Goal: Task Accomplishment & Management: Use online tool/utility

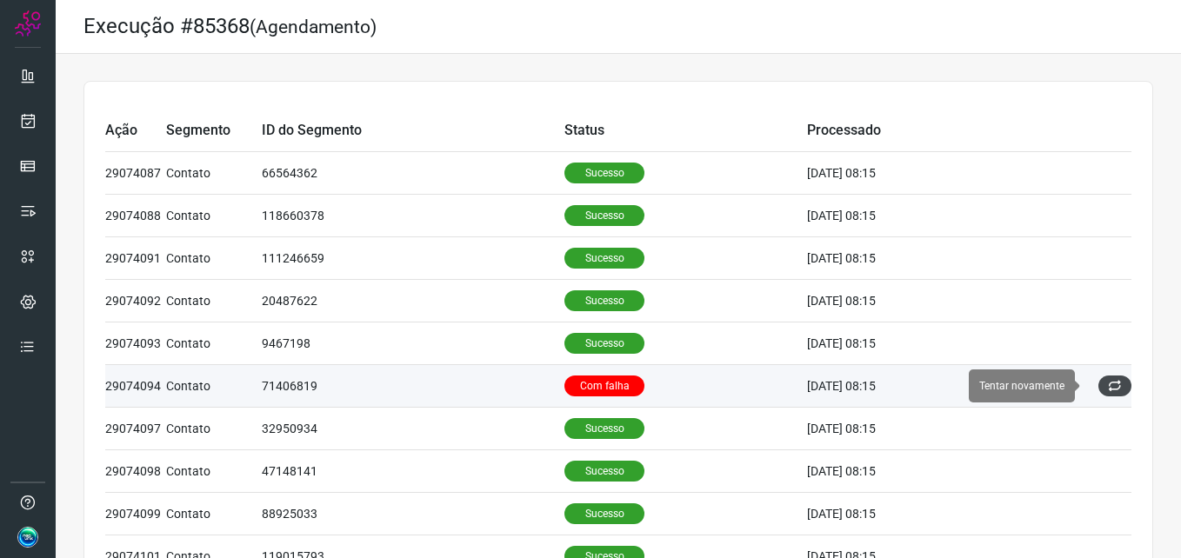
click at [1108, 382] on icon at bounding box center [1115, 386] width 14 height 14
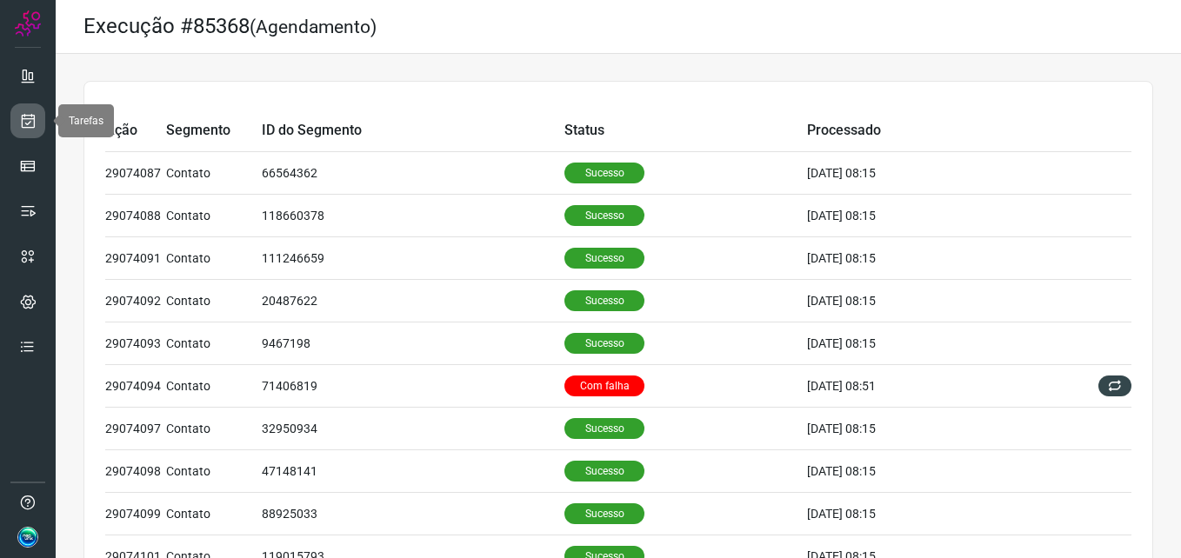
click at [24, 132] on link at bounding box center [27, 121] width 35 height 35
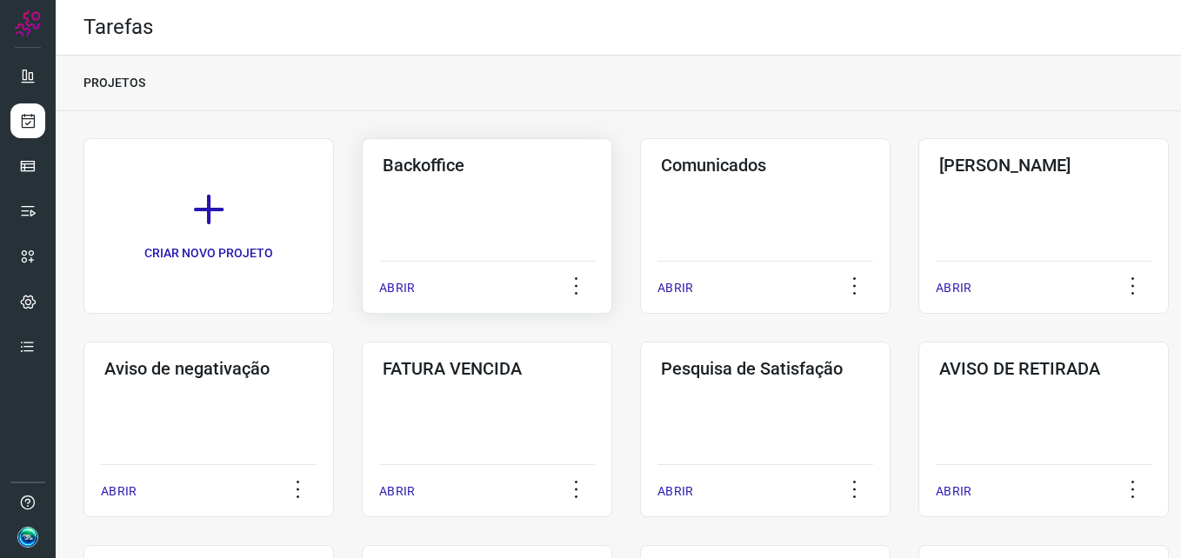
click at [444, 230] on div "Backoffice ABRIR" at bounding box center [487, 226] width 250 height 176
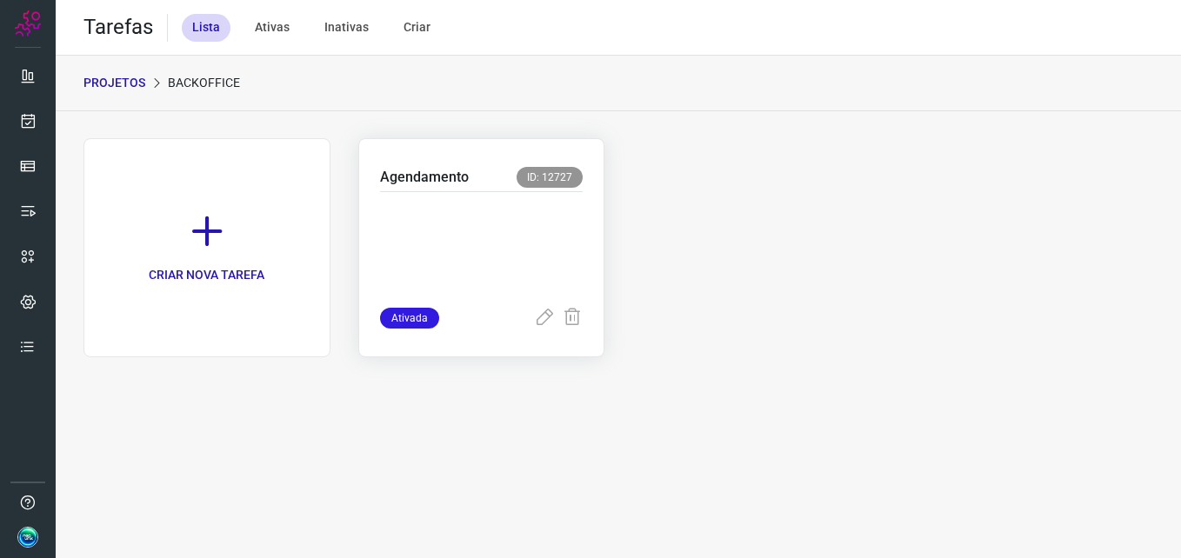
click at [472, 253] on p at bounding box center [482, 246] width 204 height 87
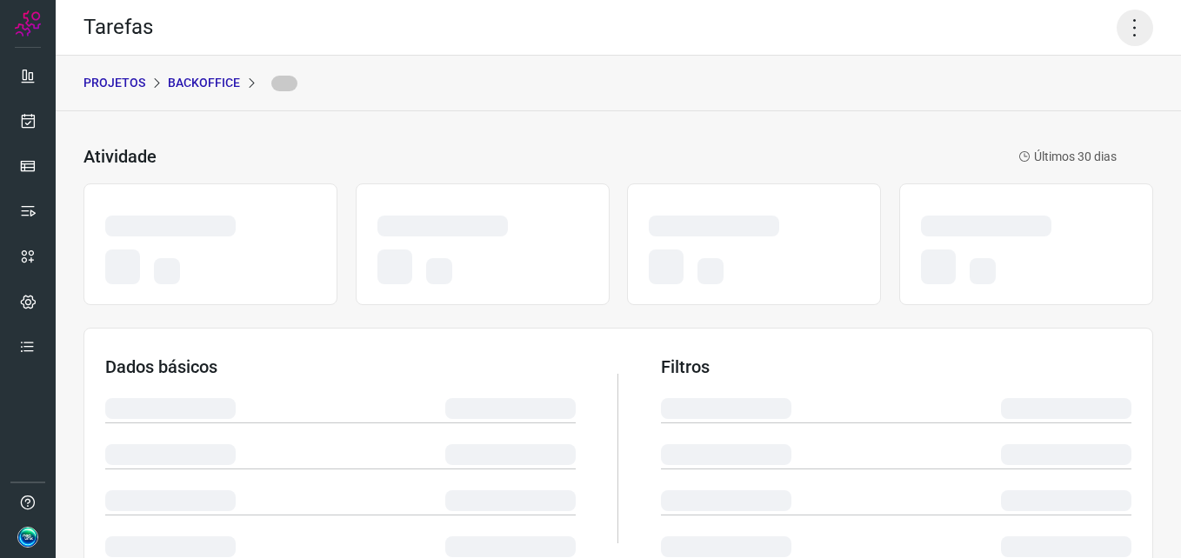
click at [1117, 29] on icon at bounding box center [1135, 28] width 37 height 37
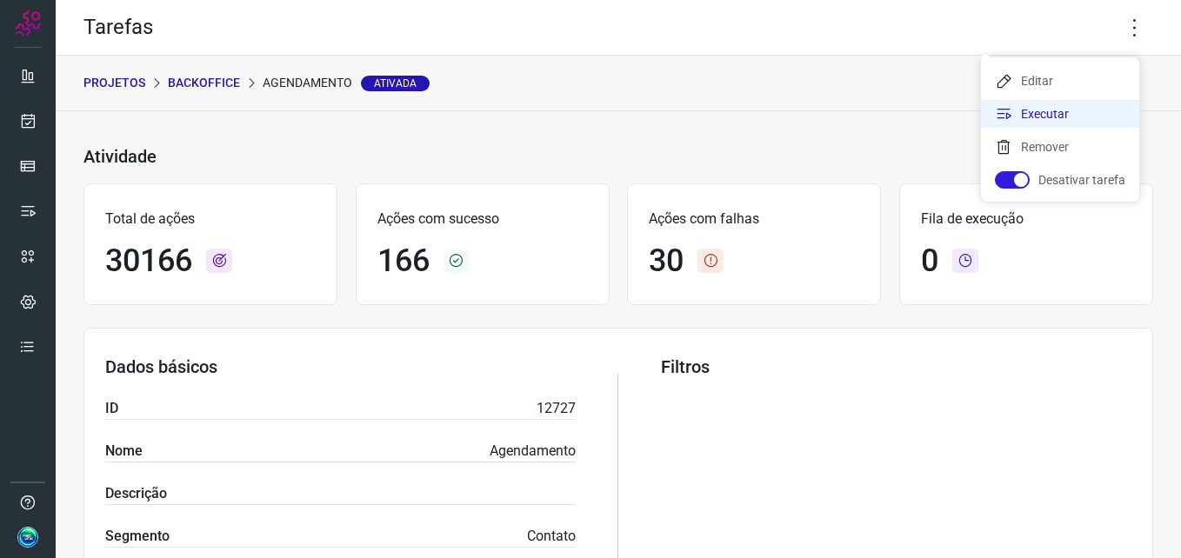
click at [1072, 110] on li "Executar" at bounding box center [1060, 114] width 158 height 28
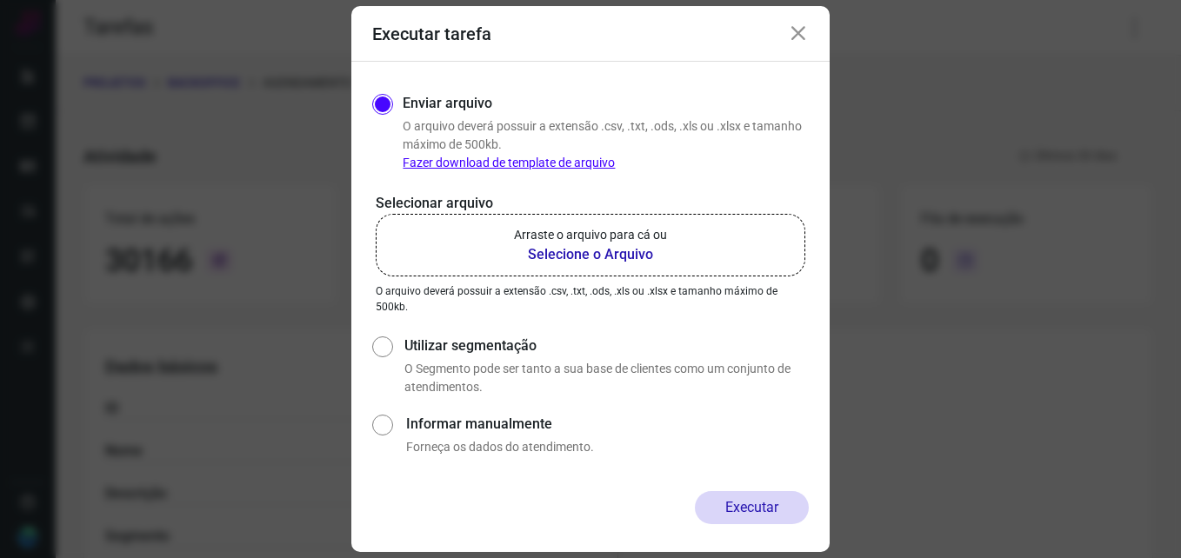
click at [586, 254] on b "Selecione o Arquivo" at bounding box center [590, 254] width 153 height 21
click at [0, 0] on input "Arraste o arquivo para cá ou Selecione o Arquivo" at bounding box center [0, 0] width 0 height 0
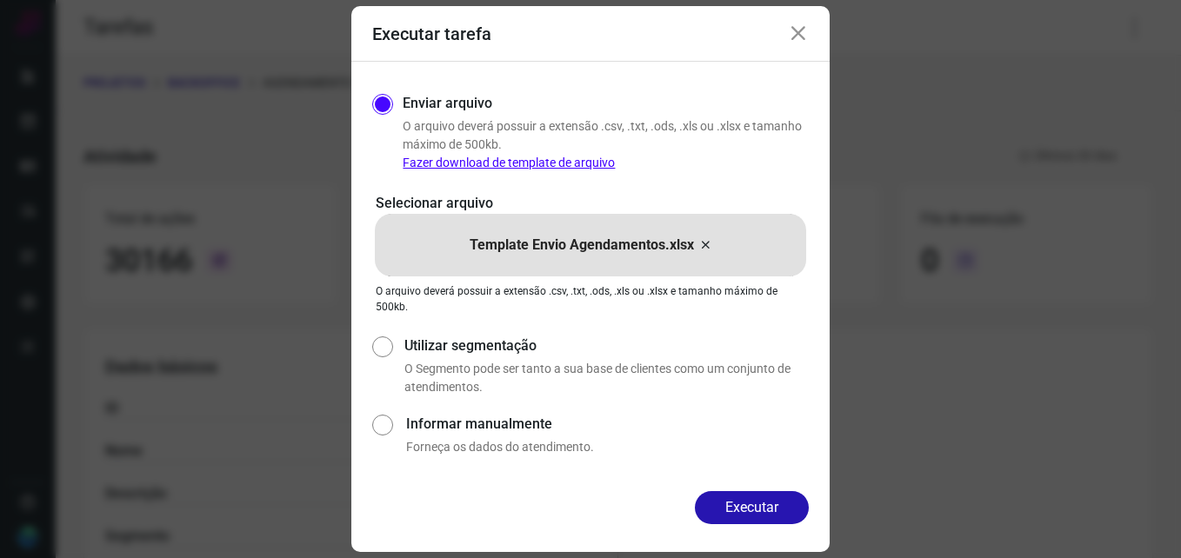
click at [745, 507] on button "Executar" at bounding box center [752, 507] width 114 height 33
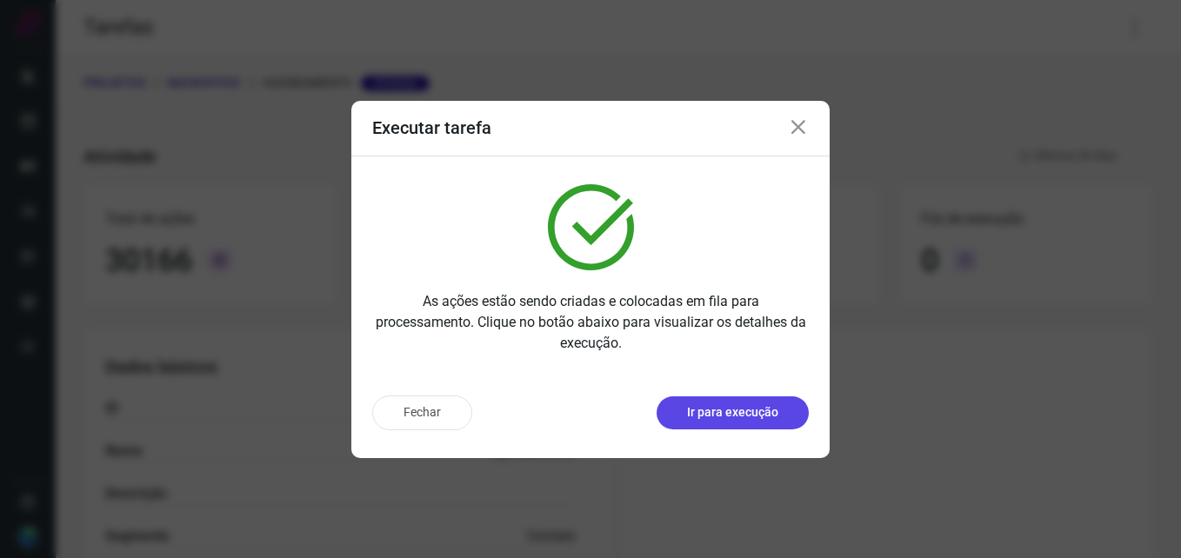
click at [731, 423] on button "Ir para execução" at bounding box center [733, 413] width 152 height 33
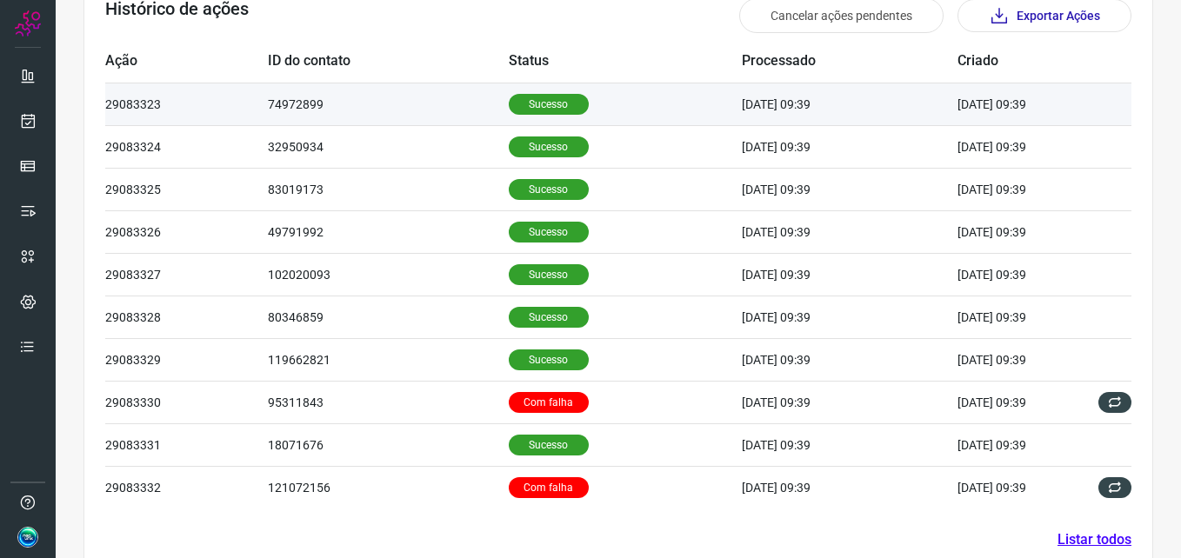
scroll to position [587, 0]
